Goal: Book appointment/travel/reservation

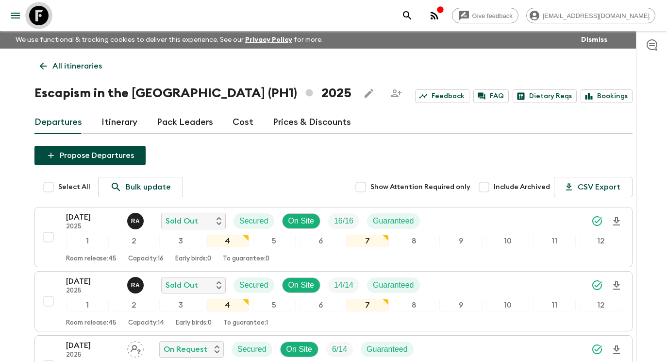
click at [40, 17] on icon at bounding box center [38, 15] width 19 height 19
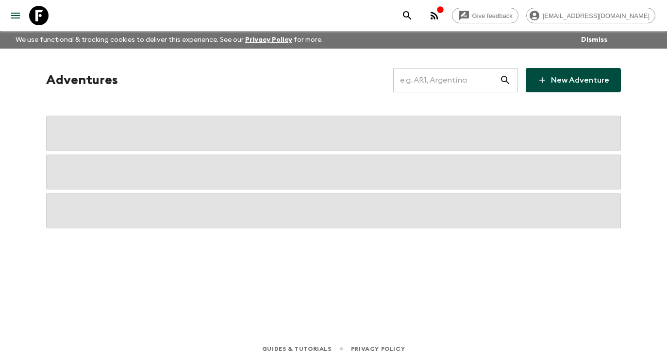
click at [430, 70] on input "text" at bounding box center [447, 80] width 106 height 27
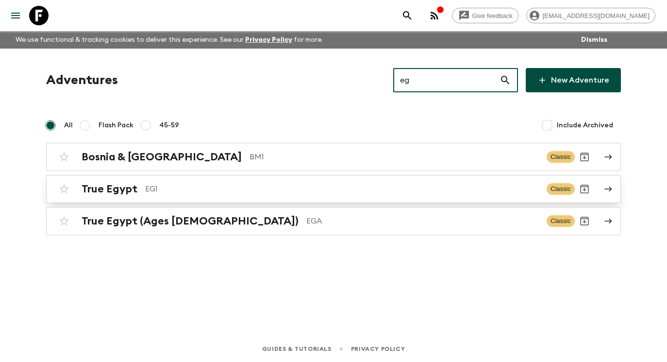
type input "eg"
click at [611, 188] on icon at bounding box center [608, 189] width 7 height 5
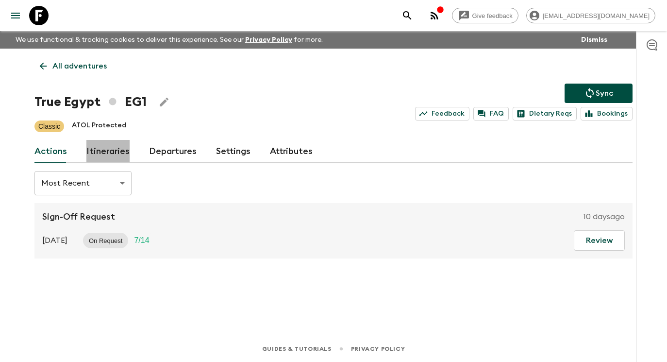
click at [117, 154] on link "Itineraries" at bounding box center [107, 151] width 43 height 23
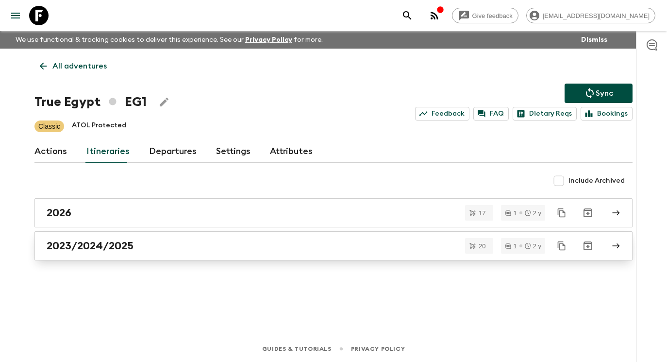
click at [103, 243] on h2 "2023/2024/2025" at bounding box center [90, 246] width 87 height 13
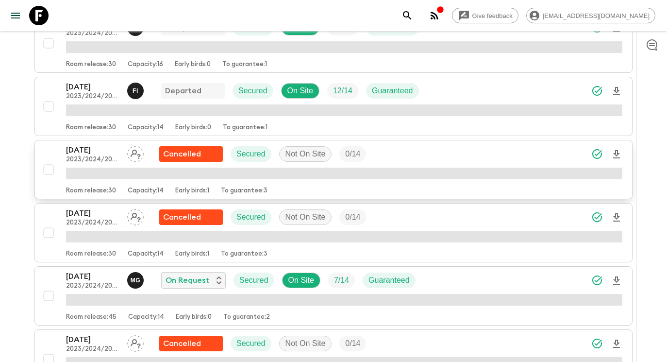
scroll to position [681, 0]
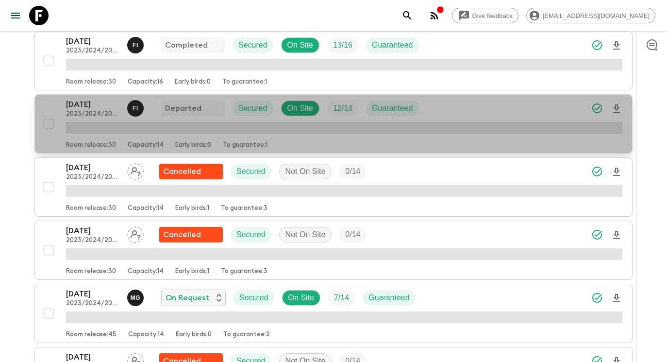
click at [95, 102] on p "[DATE]" at bounding box center [92, 105] width 53 height 12
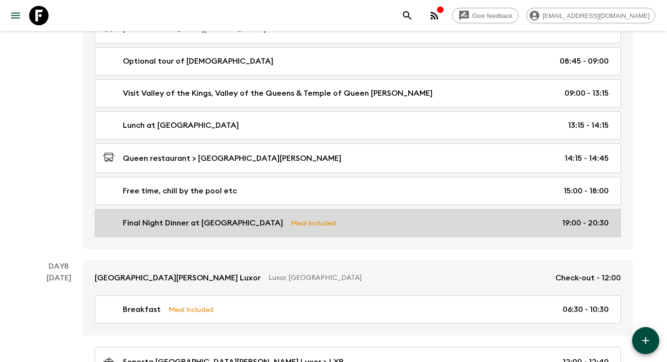
scroll to position [2177, 0]
